Goal: Information Seeking & Learning: Learn about a topic

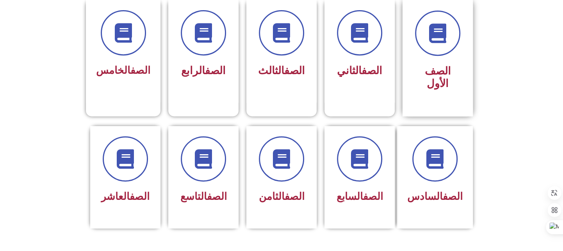
scroll to position [220, 0]
click at [451, 75] on span "الصف الأول" at bounding box center [438, 76] width 26 height 25
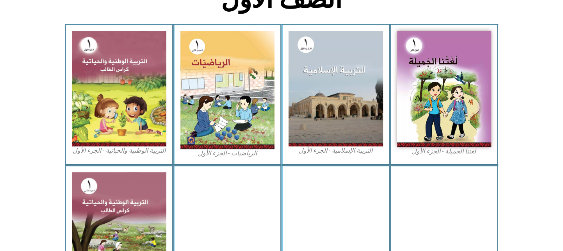
scroll to position [219, 0]
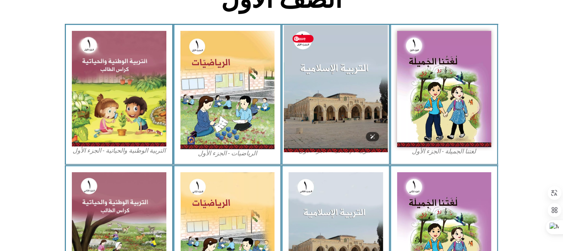
click at [307, 104] on img at bounding box center [336, 88] width 104 height 127
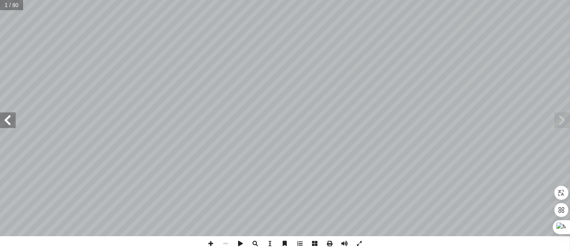
click at [562, 126] on span at bounding box center [562, 120] width 16 height 16
click at [561, 124] on span at bounding box center [562, 120] width 16 height 16
click at [561, 122] on span at bounding box center [562, 120] width 16 height 16
click at [559, 121] on span at bounding box center [562, 120] width 16 height 16
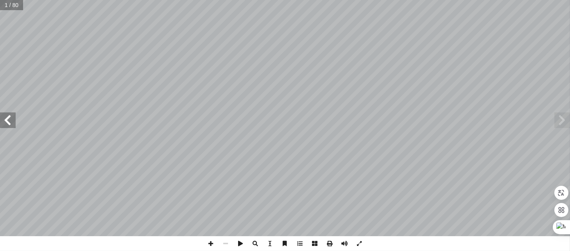
click at [10, 124] on span at bounding box center [8, 120] width 16 height 16
